Goal: Navigation & Orientation: Find specific page/section

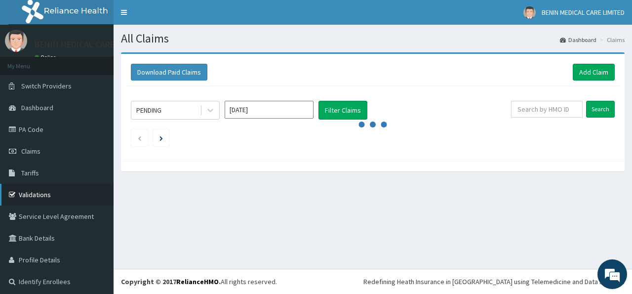
click at [19, 196] on link "Validations" at bounding box center [57, 195] width 114 height 22
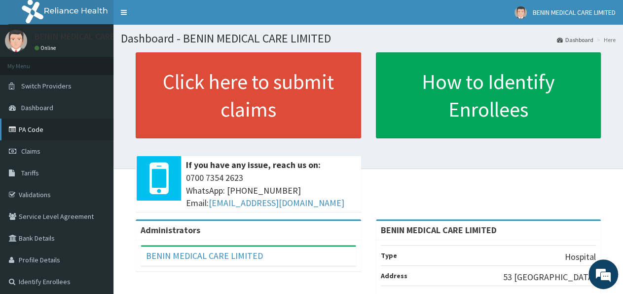
click at [21, 126] on link "PA Code" at bounding box center [57, 129] width 114 height 22
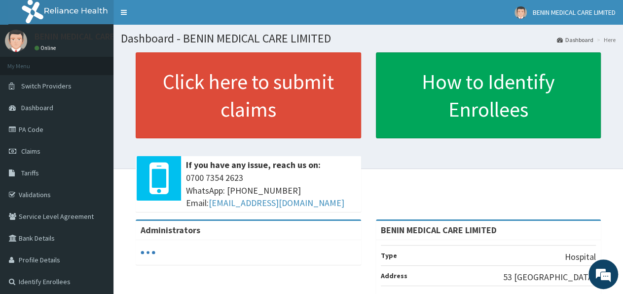
click at [27, 121] on link "PA Code" at bounding box center [57, 129] width 114 height 22
